Goal: Task Accomplishment & Management: Complete application form

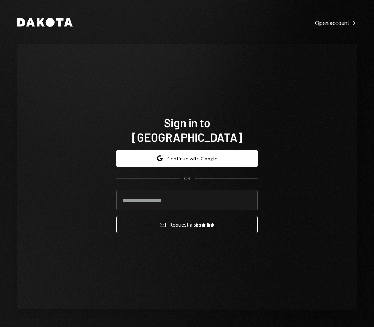
click at [122, 190] on input "email" at bounding box center [186, 200] width 141 height 20
type input "**********"
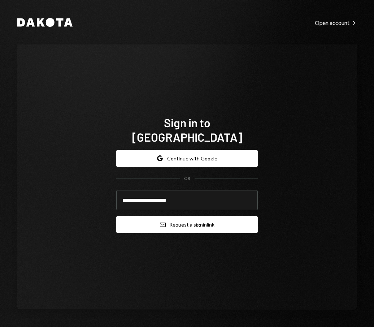
click at [161, 222] on icon "Email" at bounding box center [163, 225] width 6 height 6
